Goal: Transaction & Acquisition: Subscribe to service/newsletter

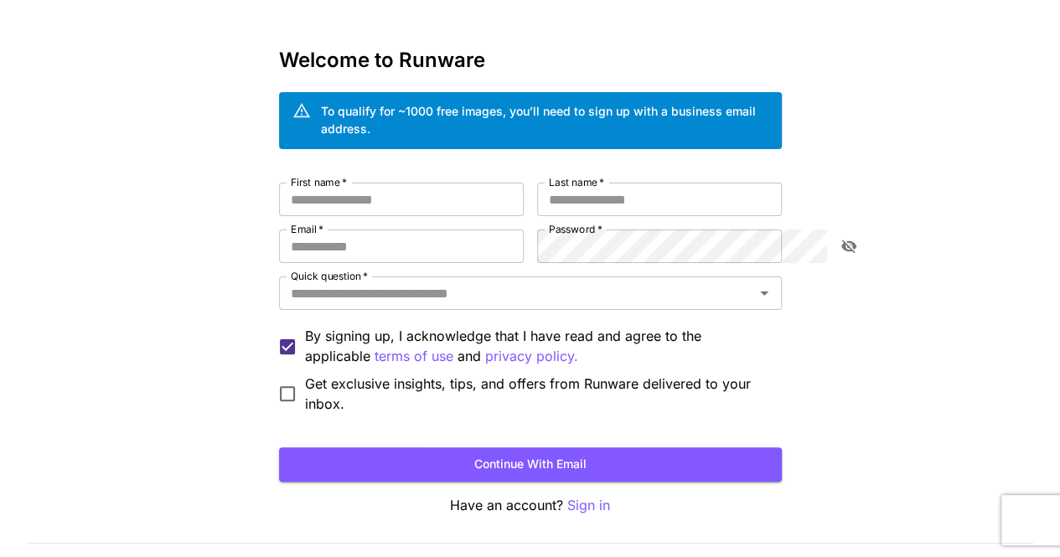
scroll to position [72, 0]
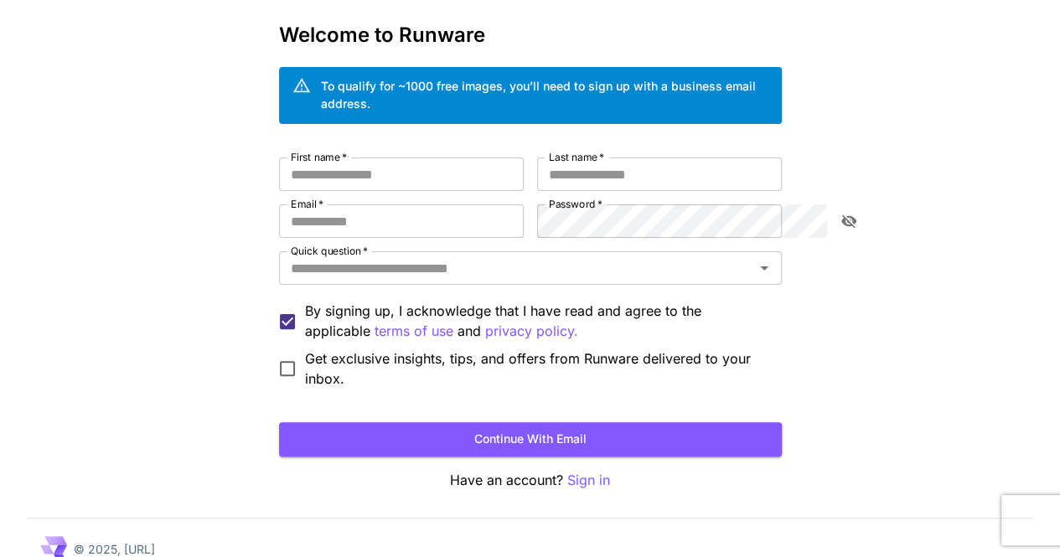
click at [305, 349] on span "Get exclusive insights, tips, and offers from Runware delivered to your inbox." at bounding box center [536, 369] width 463 height 40
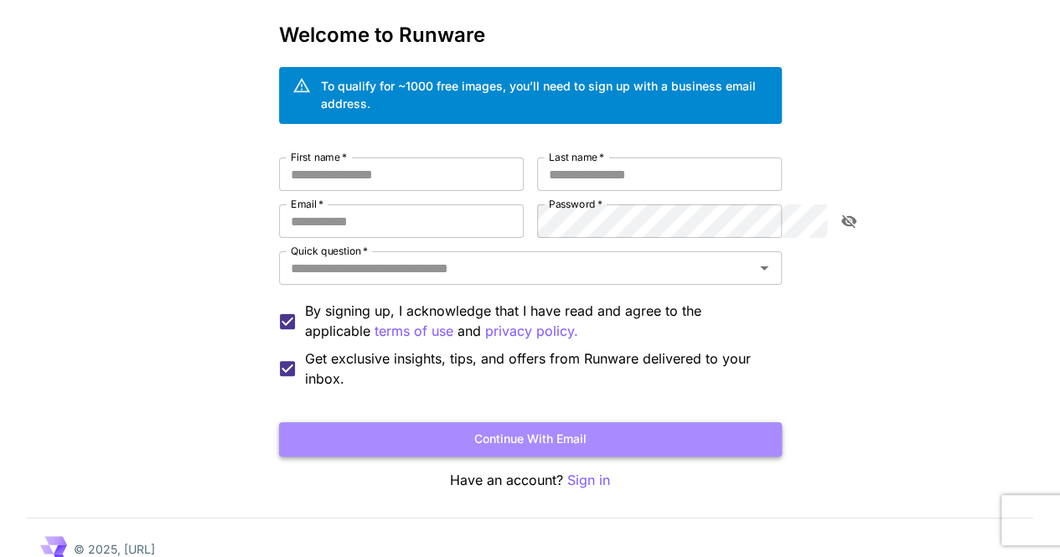
click at [517, 422] on button "Continue with email" at bounding box center [530, 439] width 503 height 34
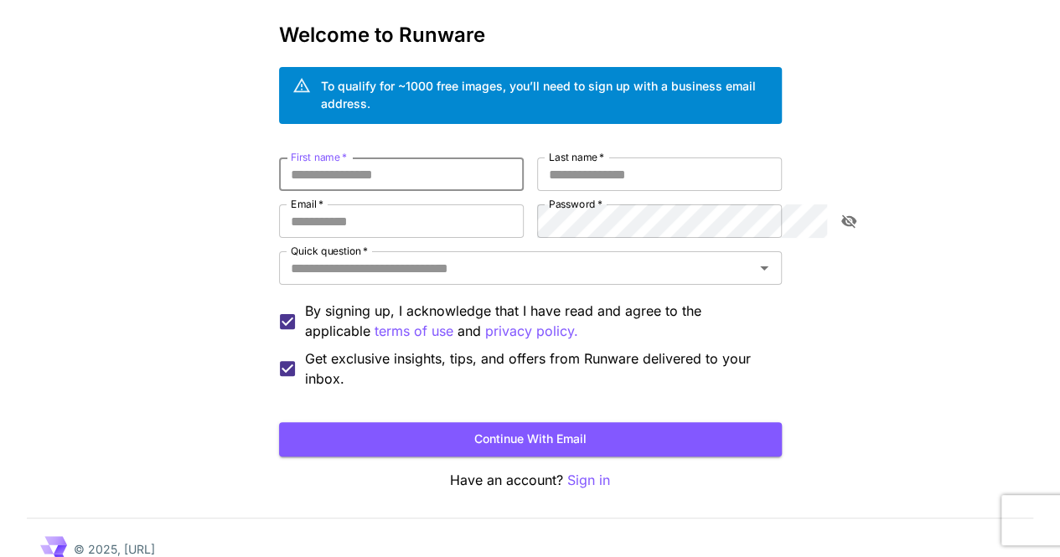
click at [535, 79] on div "To qualify for ~1000 free images, you’ll need to sign up with a business email …" at bounding box center [544, 94] width 447 height 35
click at [596, 470] on p "Sign in" at bounding box center [588, 480] width 43 height 21
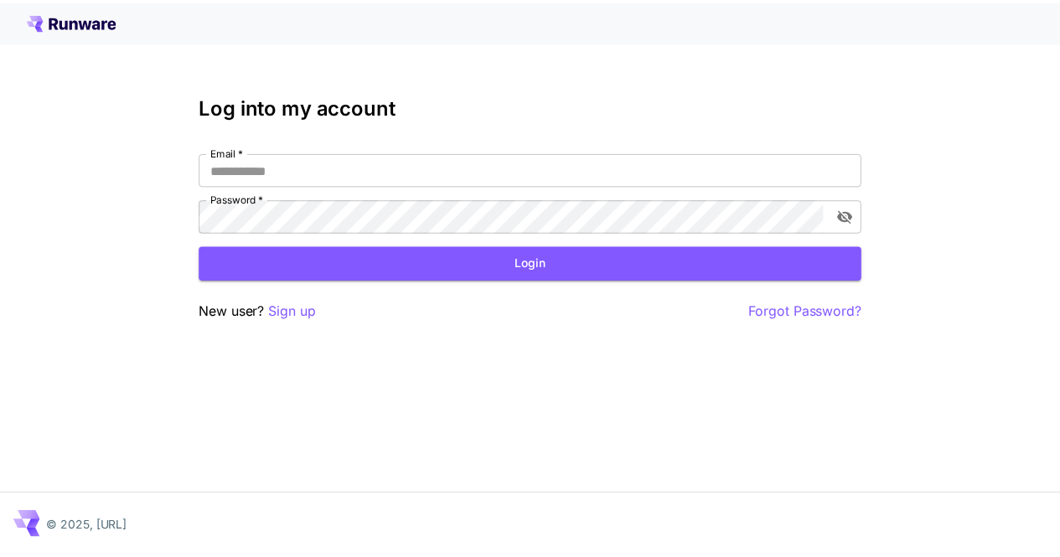
scroll to position [72, 0]
